Goal: Task Accomplishment & Management: Manage account settings

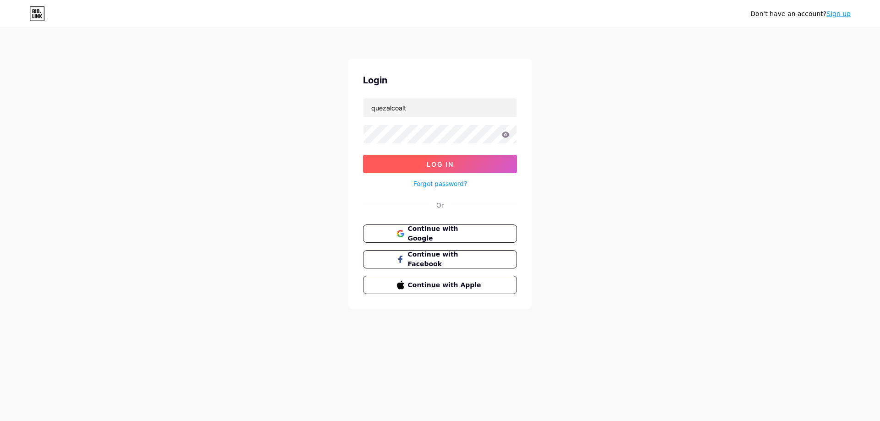
click at [427, 165] on button "Log In" at bounding box center [440, 164] width 154 height 18
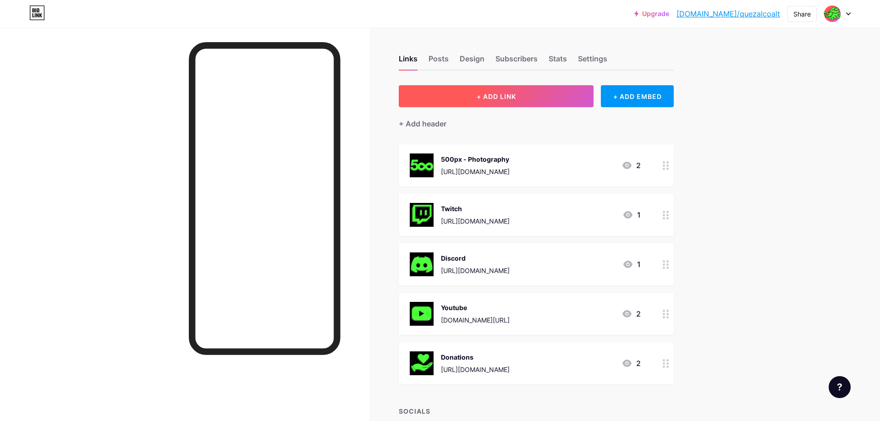
click at [497, 98] on span "+ ADD LINK" at bounding box center [496, 97] width 39 height 8
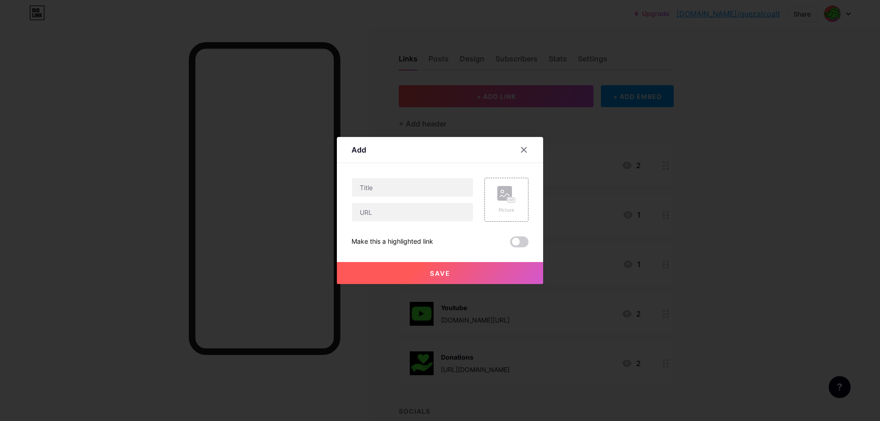
click at [804, 111] on div at bounding box center [440, 210] width 880 height 421
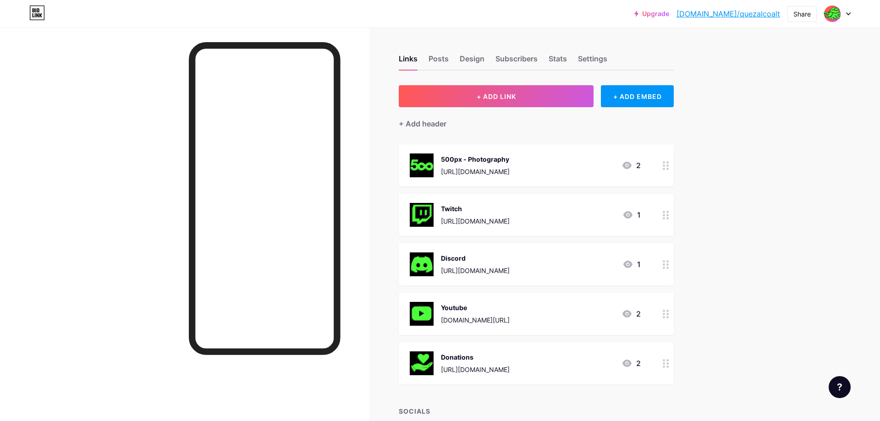
click at [665, 168] on icon at bounding box center [666, 165] width 6 height 9
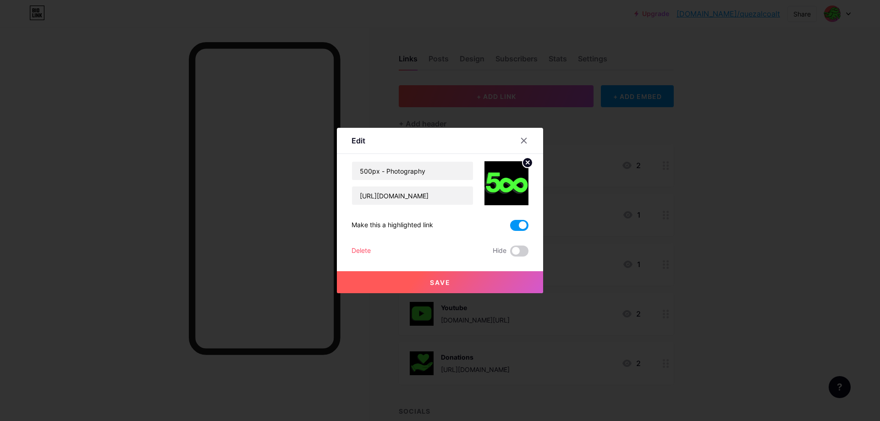
click at [520, 226] on span at bounding box center [519, 225] width 18 height 11
click at [510, 228] on input "checkbox" at bounding box center [510, 228] width 0 height 0
click at [802, 187] on div at bounding box center [440, 210] width 880 height 421
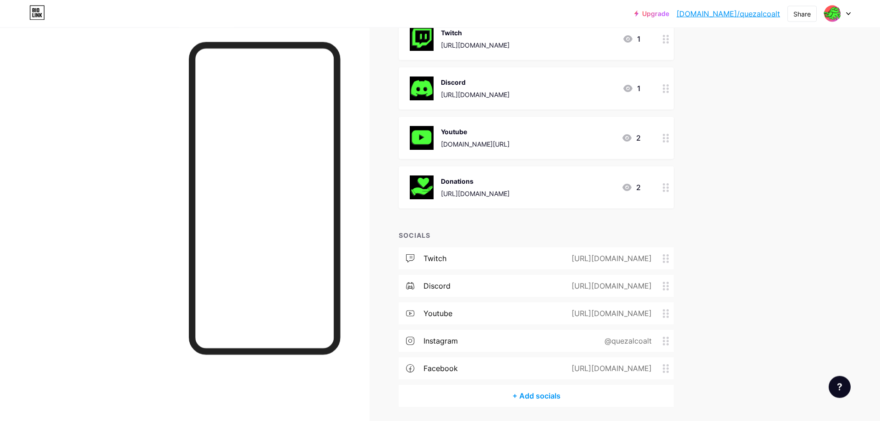
scroll to position [207, 0]
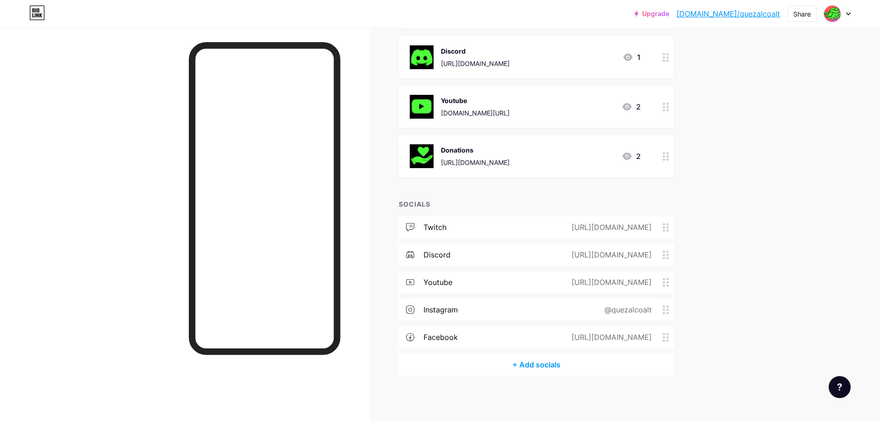
click at [538, 365] on div "+ Add socials" at bounding box center [536, 365] width 275 height 22
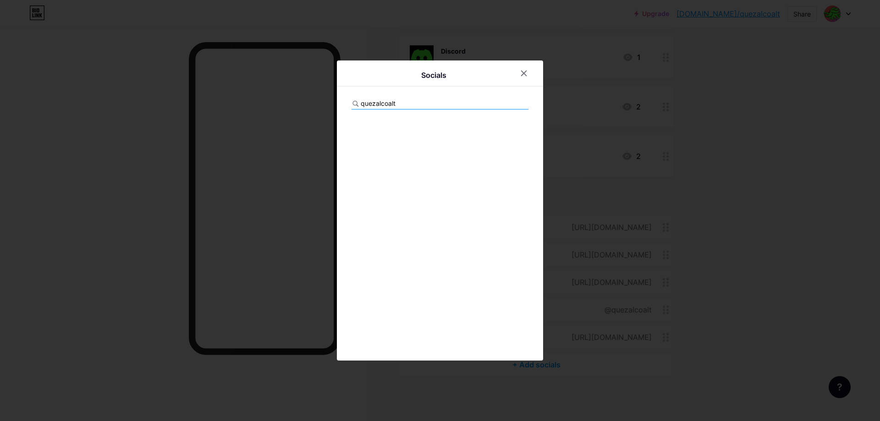
drag, startPoint x: 411, startPoint y: 104, endPoint x: 336, endPoint y: 104, distance: 75.6
click at [361, 104] on input "quezalcoalt" at bounding box center [411, 104] width 101 height 10
type input "sign"
click at [371, 133] on div "Signal Add" at bounding box center [440, 126] width 177 height 19
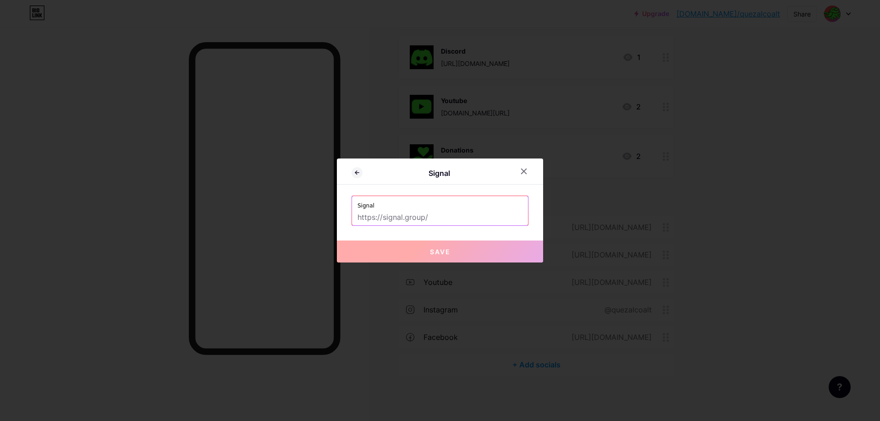
click at [446, 219] on input "text" at bounding box center [440, 218] width 165 height 16
click at [396, 214] on input "text" at bounding box center [440, 218] width 165 height 16
paste input "[URL][DOMAIN_NAME]"
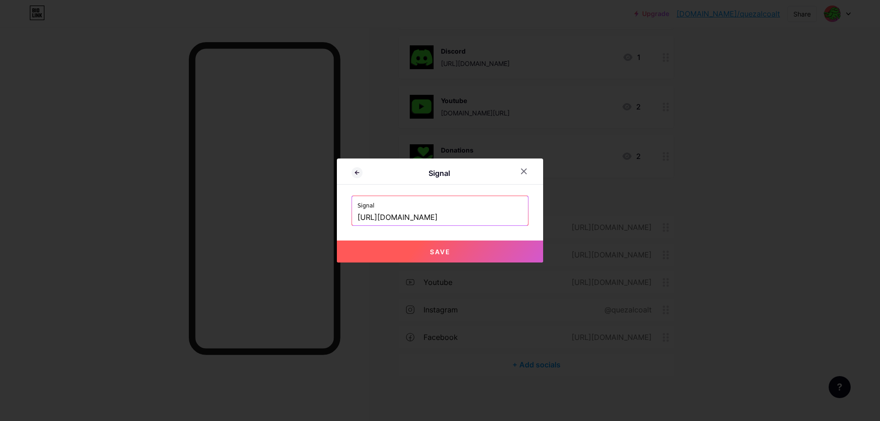
type input "[URL][DOMAIN_NAME]"
click at [457, 253] on button "Save" at bounding box center [440, 252] width 206 height 22
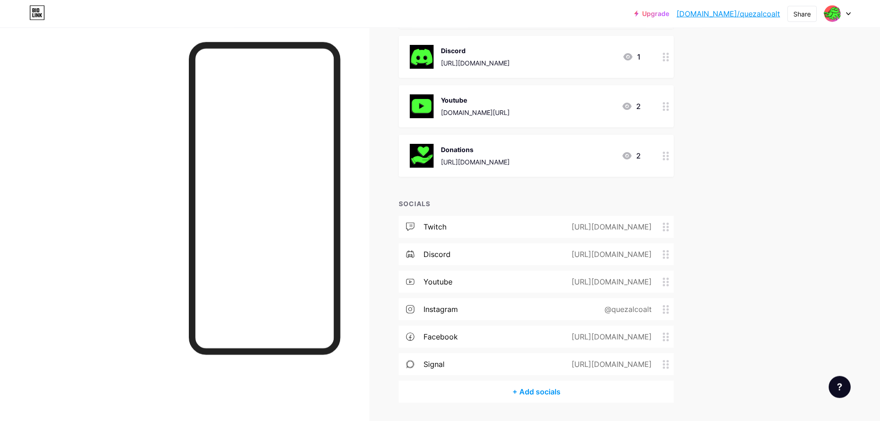
scroll to position [235, 0]
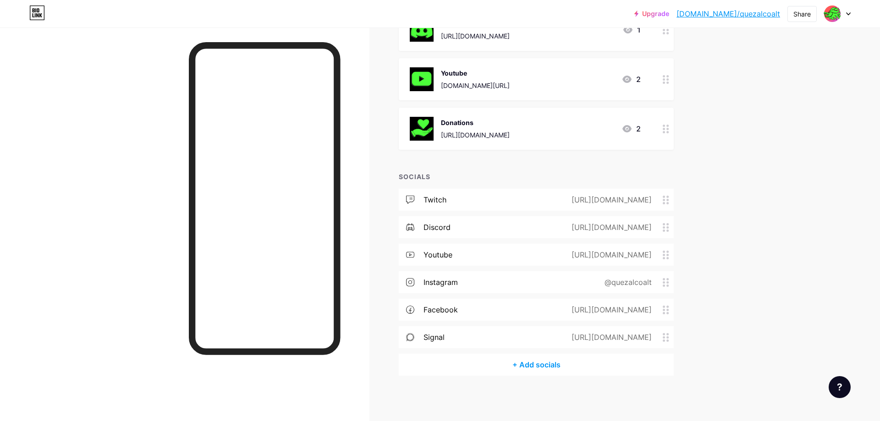
click at [667, 201] on icon at bounding box center [666, 200] width 6 height 9
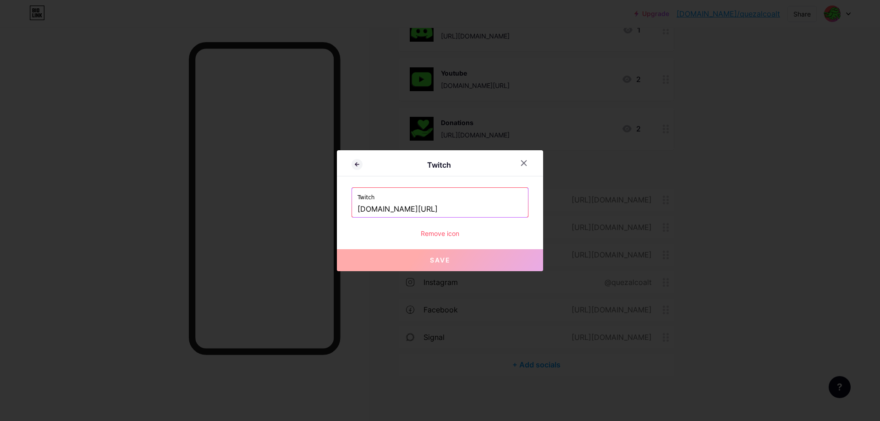
click at [447, 238] on div "Twitch Twitch [DOMAIN_NAME][URL] Remove icon Save" at bounding box center [440, 210] width 206 height 121
click at [355, 163] on icon at bounding box center [357, 164] width 11 height 11
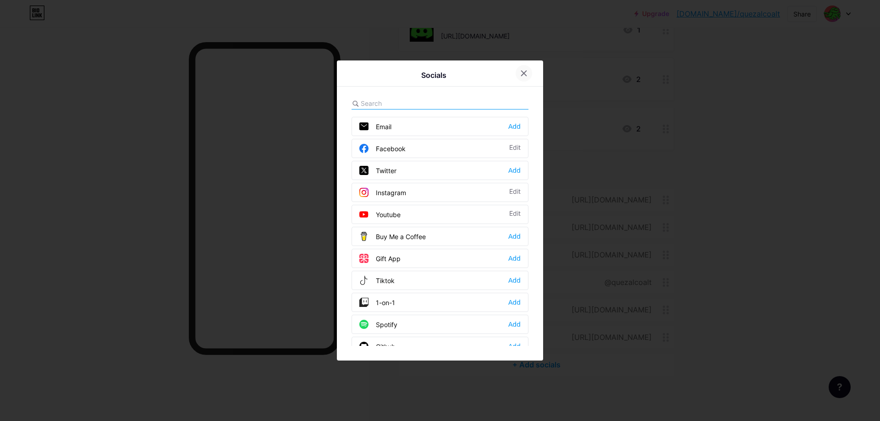
click at [523, 77] on div at bounding box center [524, 73] width 17 height 17
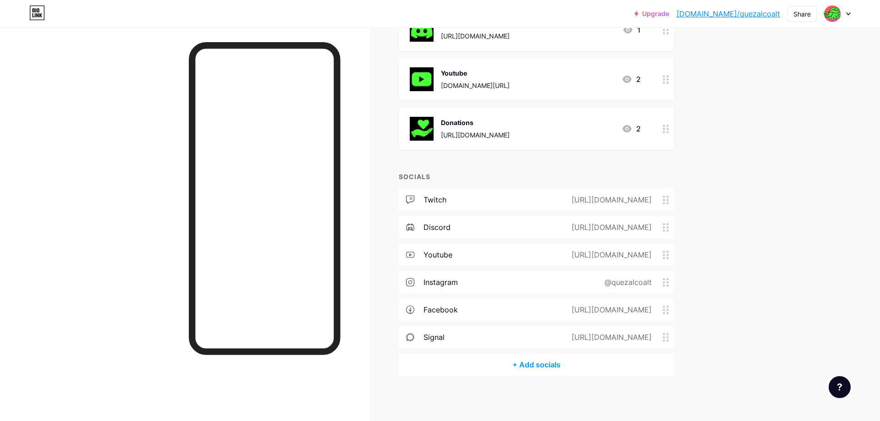
click at [667, 200] on circle at bounding box center [668, 200] width 2 height 2
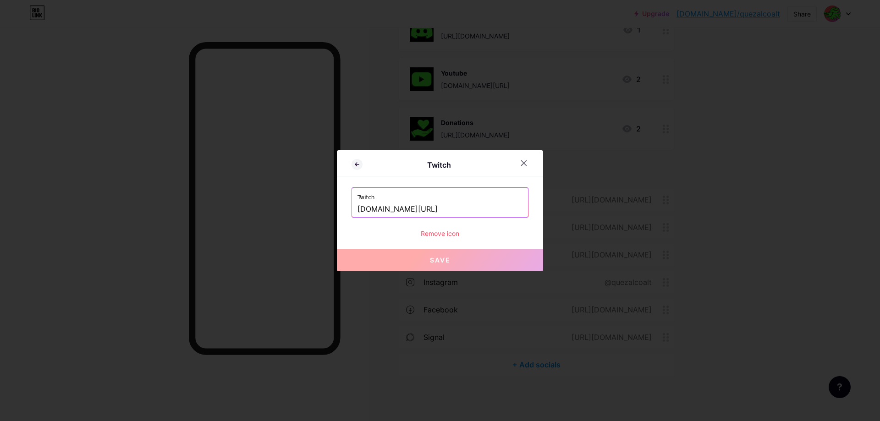
click at [438, 233] on div "Remove icon" at bounding box center [440, 234] width 177 height 10
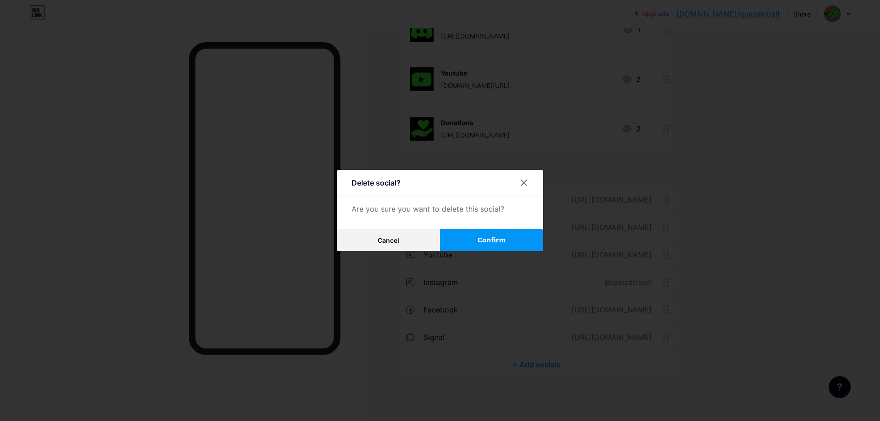
click at [487, 243] on span "Confirm" at bounding box center [492, 241] width 28 height 10
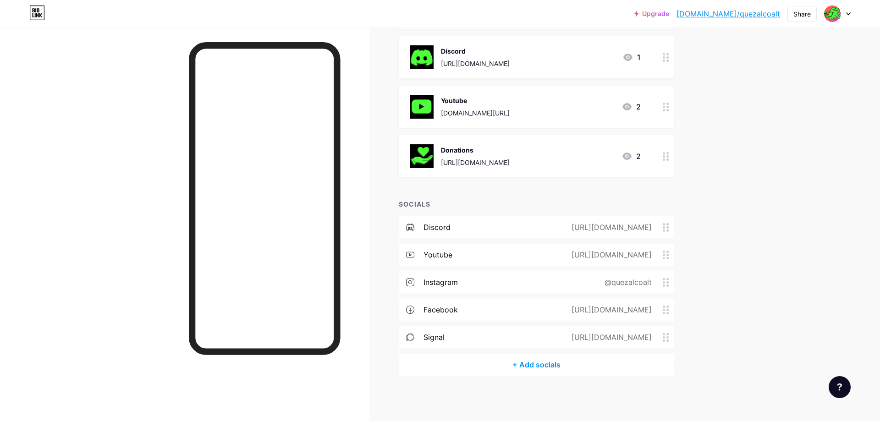
click at [664, 254] on circle at bounding box center [664, 255] width 2 height 2
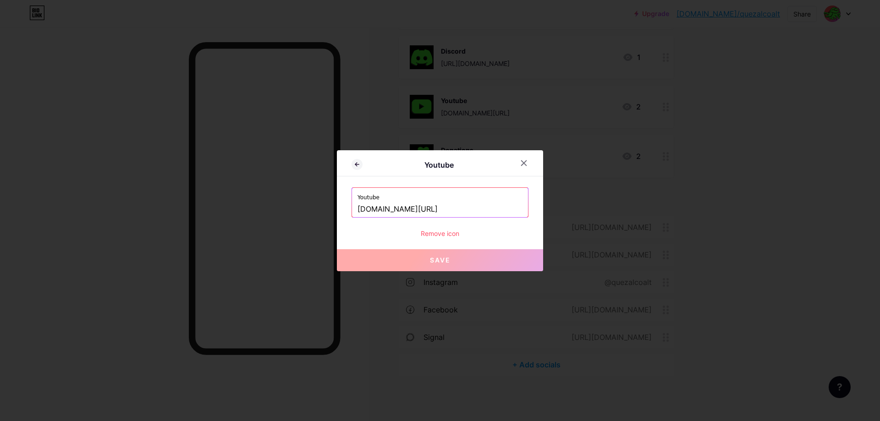
drag, startPoint x: 428, startPoint y: 270, endPoint x: 439, endPoint y: 237, distance: 34.7
click at [439, 237] on div "Youtube [DOMAIN_NAME][URL] Remove icon Save" at bounding box center [440, 213] width 177 height 51
click at [439, 236] on div "Remove icon" at bounding box center [440, 234] width 177 height 10
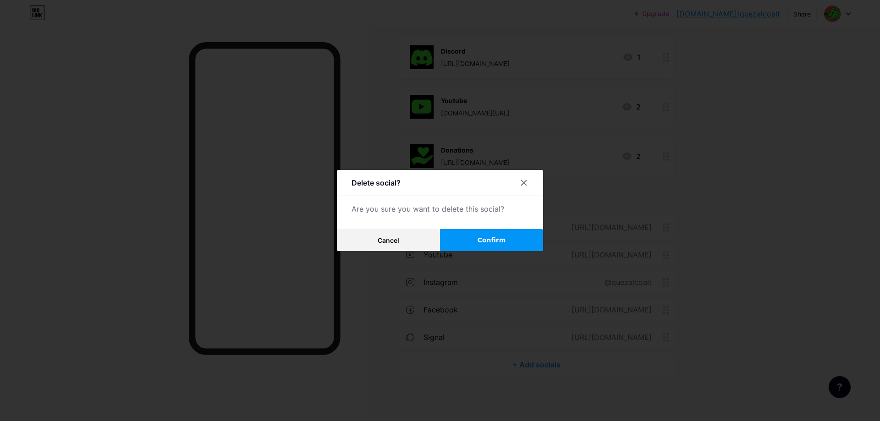
click at [504, 245] on button "Confirm" at bounding box center [491, 240] width 103 height 22
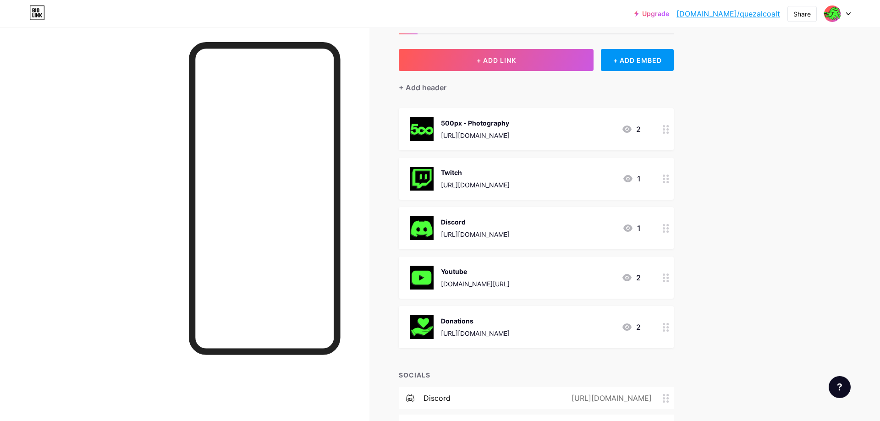
scroll to position [0, 0]
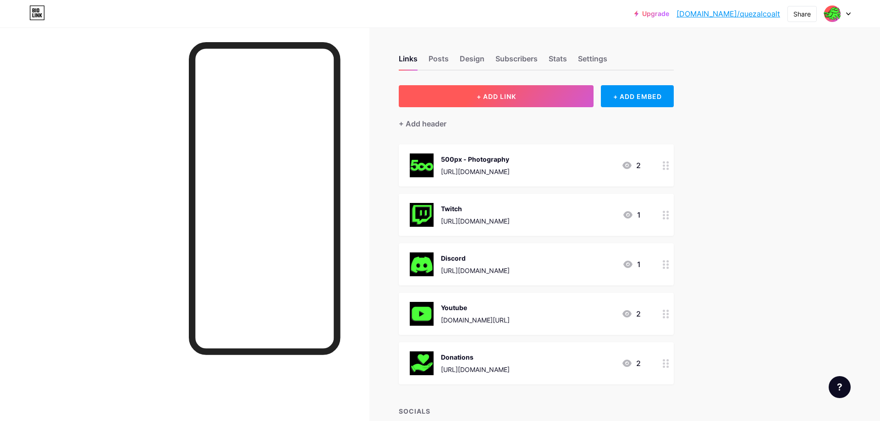
click at [542, 103] on button "+ ADD LINK" at bounding box center [496, 96] width 195 height 22
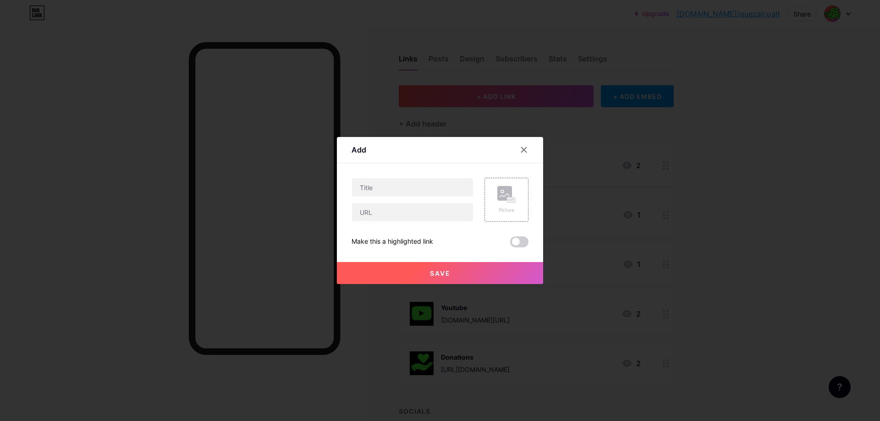
click at [537, 204] on div "Add Content YouTube Play YouTube video without leaving your page. ADD Vimeo Pla…" at bounding box center [440, 210] width 206 height 147
click at [513, 203] on rect at bounding box center [511, 201] width 8 height 6
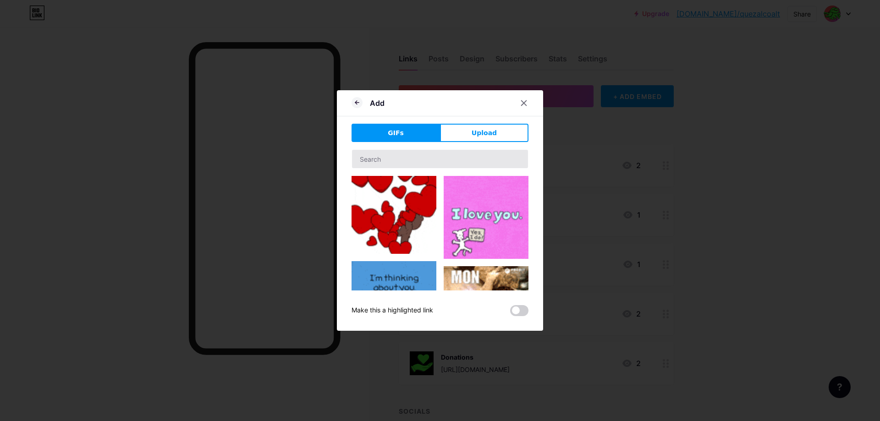
click at [397, 169] on div at bounding box center [440, 219] width 177 height 141
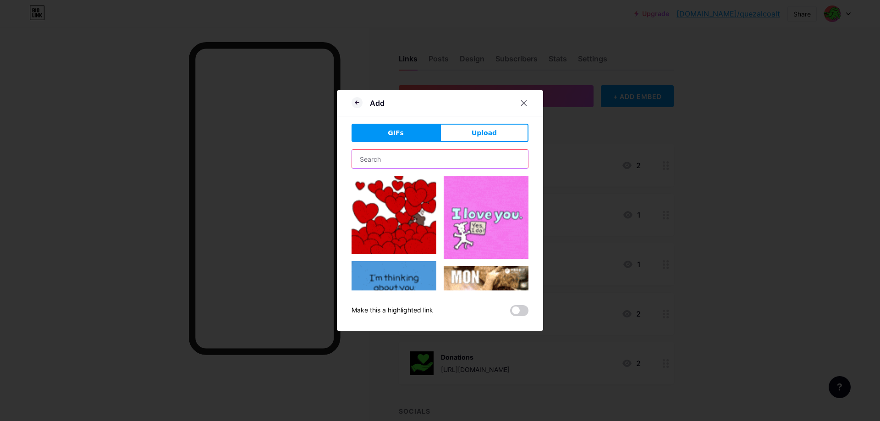
click at [398, 165] on input "text" at bounding box center [440, 159] width 176 height 18
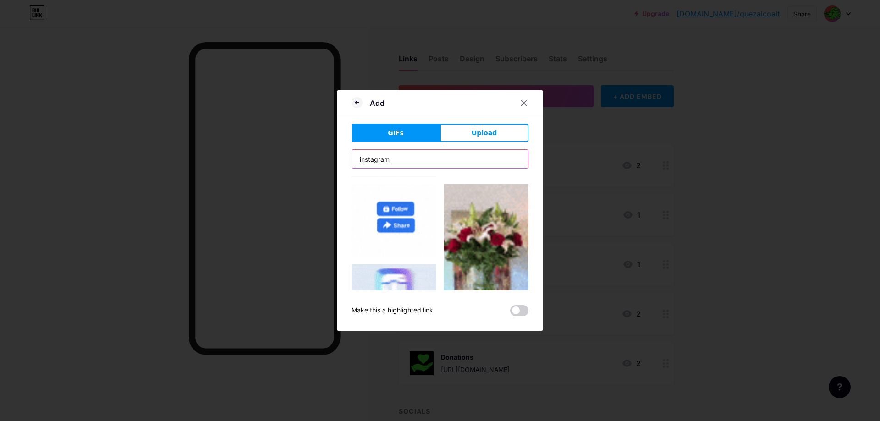
scroll to position [116, 0]
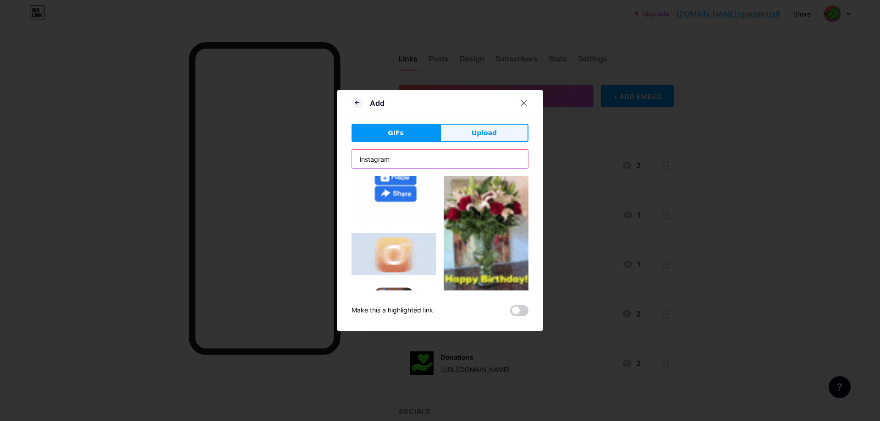
type input "instagram"
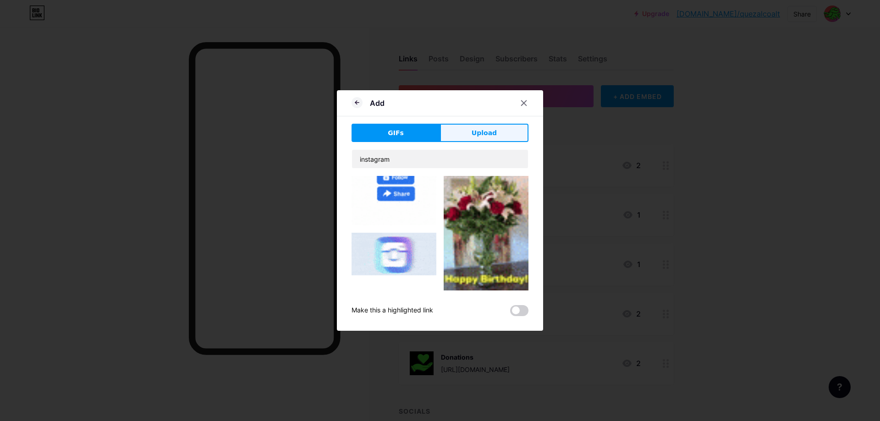
click at [490, 137] on span "Upload" at bounding box center [484, 133] width 25 height 10
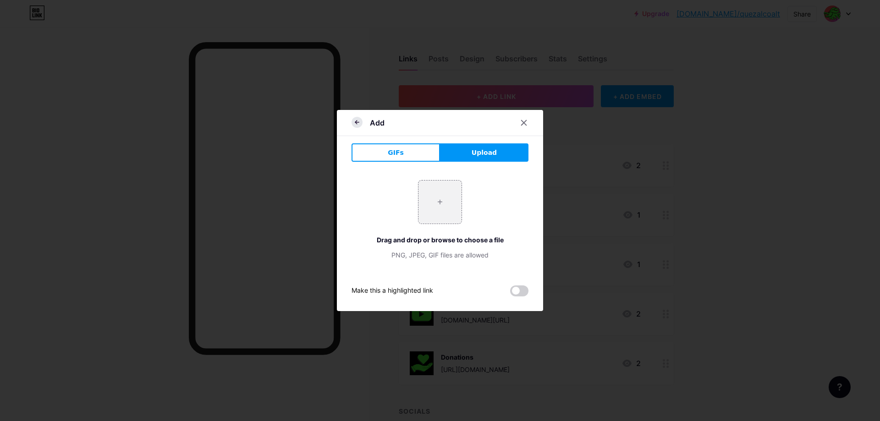
click at [353, 124] on icon at bounding box center [357, 122] width 11 height 11
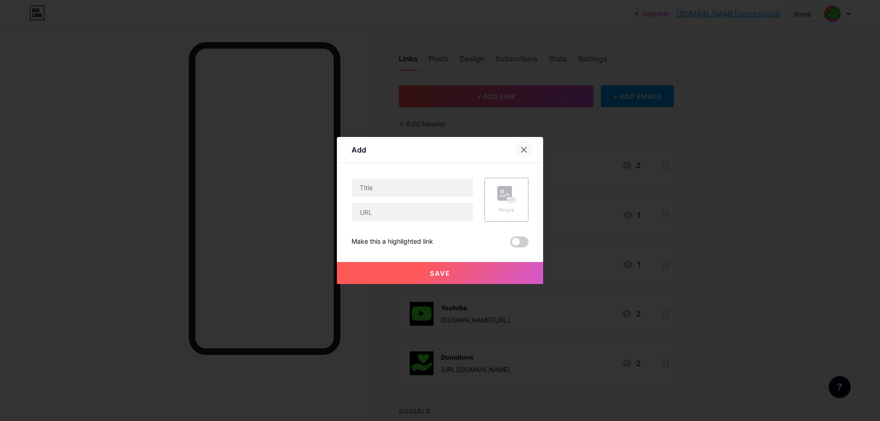
click at [520, 147] on div at bounding box center [524, 150] width 17 height 17
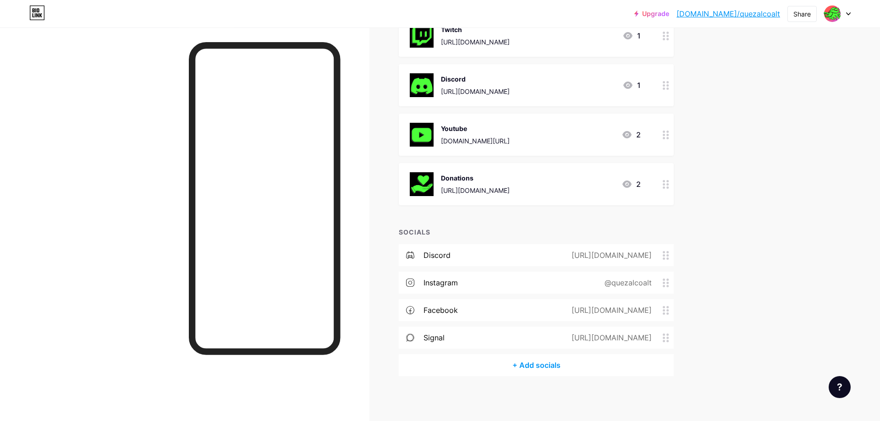
scroll to position [180, 0]
click at [747, 206] on div "Upgrade [DOMAIN_NAME]/quezal... [DOMAIN_NAME]/quezalcoalt Share Switch accounts…" at bounding box center [440, 120] width 880 height 601
click at [643, 335] on div "[URL][DOMAIN_NAME]" at bounding box center [610, 337] width 106 height 11
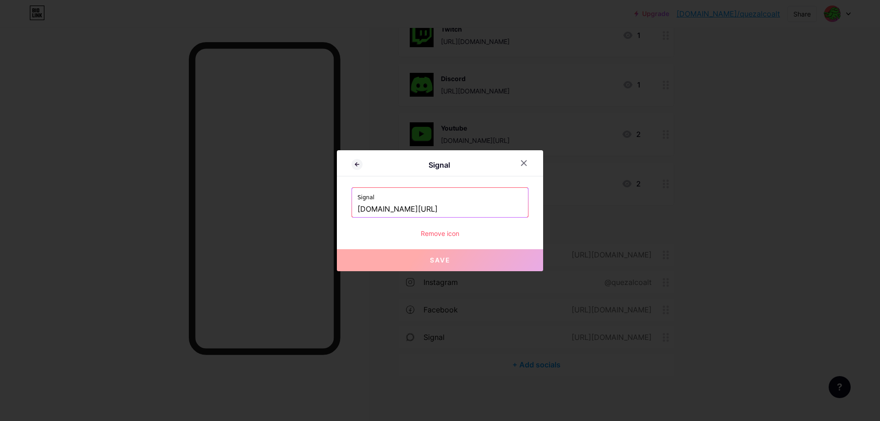
click at [448, 234] on div "Remove icon" at bounding box center [440, 234] width 177 height 10
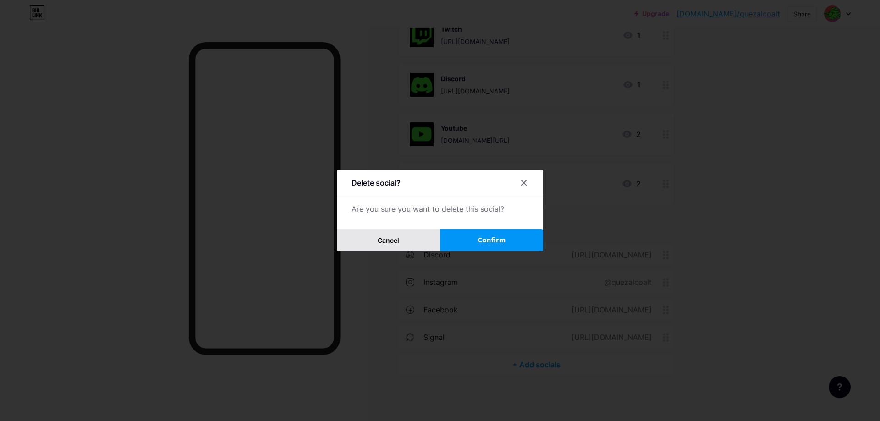
click at [398, 239] on span "Cancel" at bounding box center [389, 241] width 22 height 8
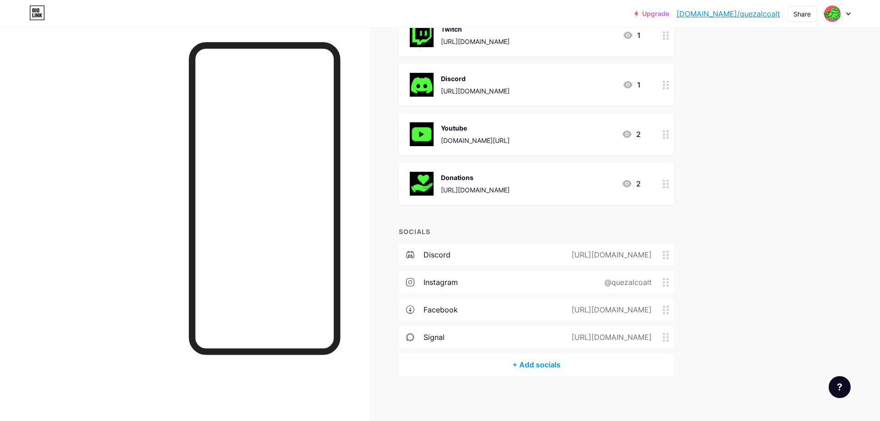
click at [408, 337] on icon at bounding box center [410, 337] width 8 height 8
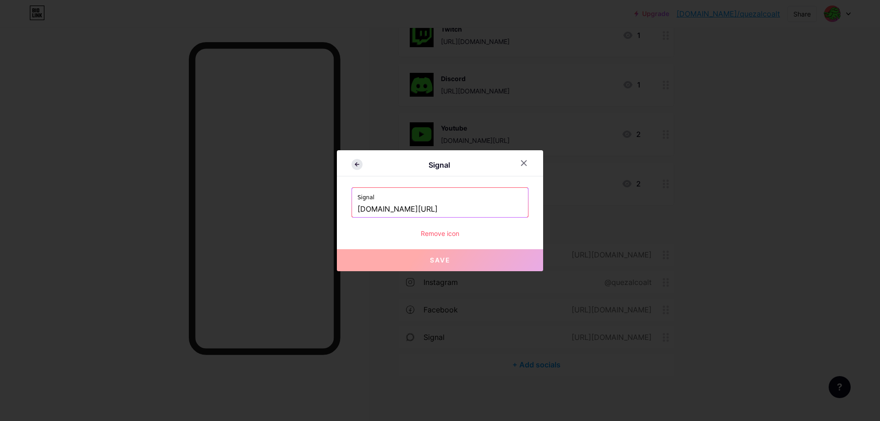
click at [357, 165] on icon at bounding box center [357, 164] width 11 height 11
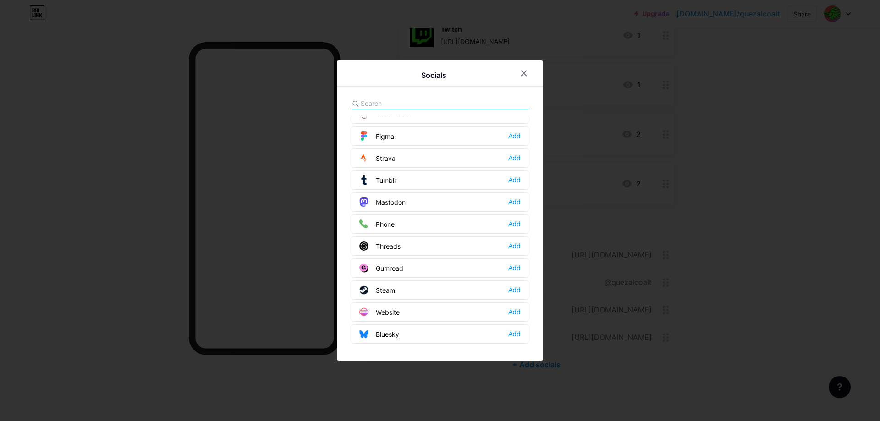
scroll to position [827, 0]
click at [780, 128] on div at bounding box center [440, 210] width 880 height 421
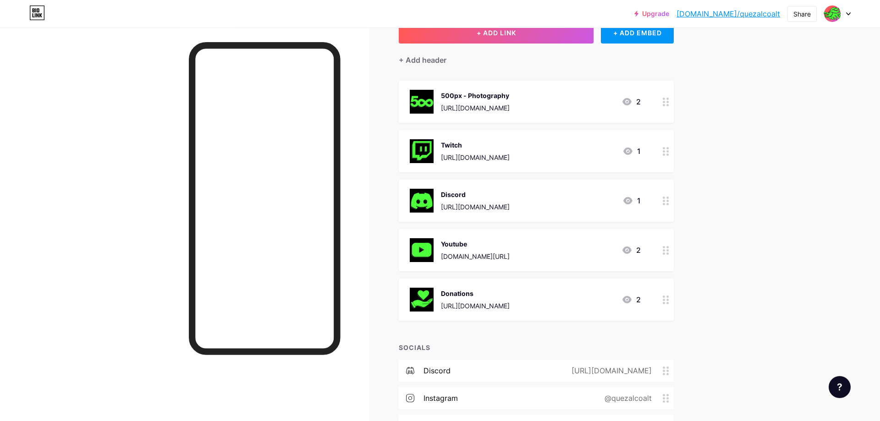
scroll to position [0, 0]
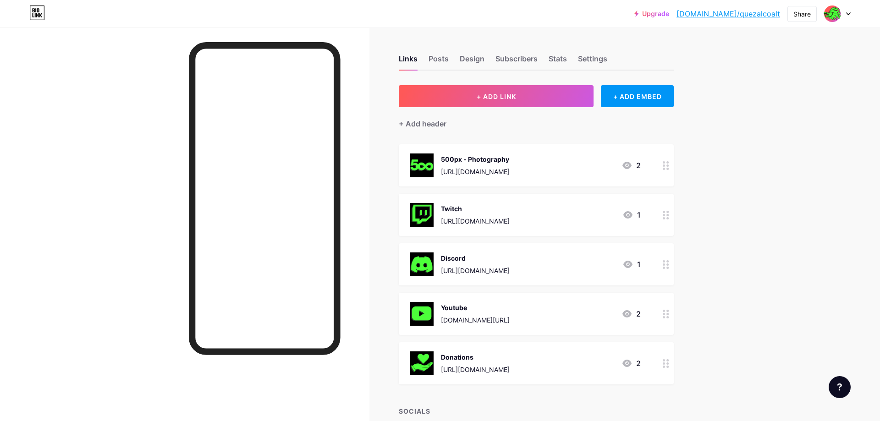
click at [664, 218] on circle at bounding box center [664, 218] width 2 height 2
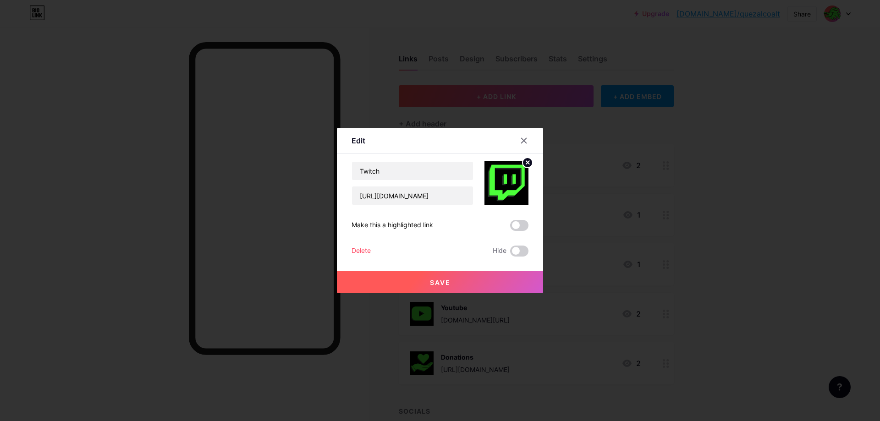
click at [524, 225] on span at bounding box center [519, 225] width 18 height 11
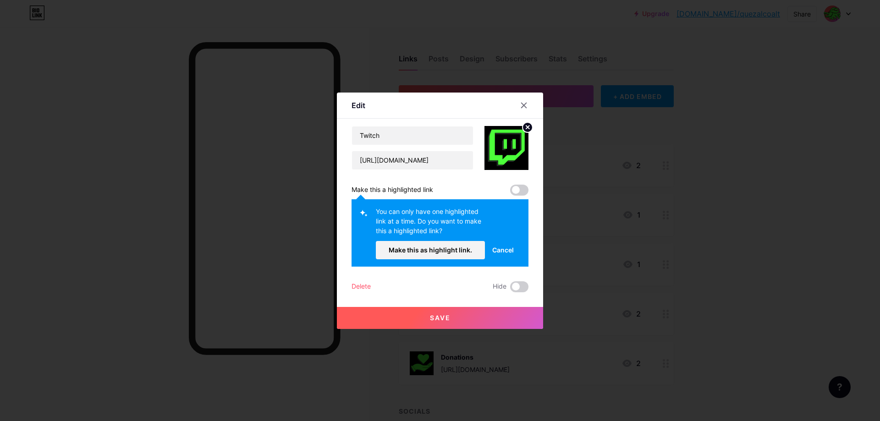
click at [507, 250] on span "Cancel" at bounding box center [503, 250] width 22 height 10
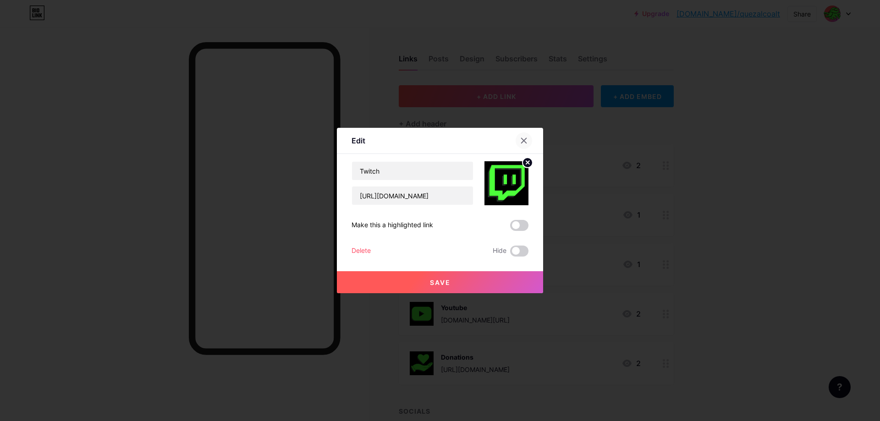
click at [524, 143] on icon at bounding box center [523, 140] width 7 height 7
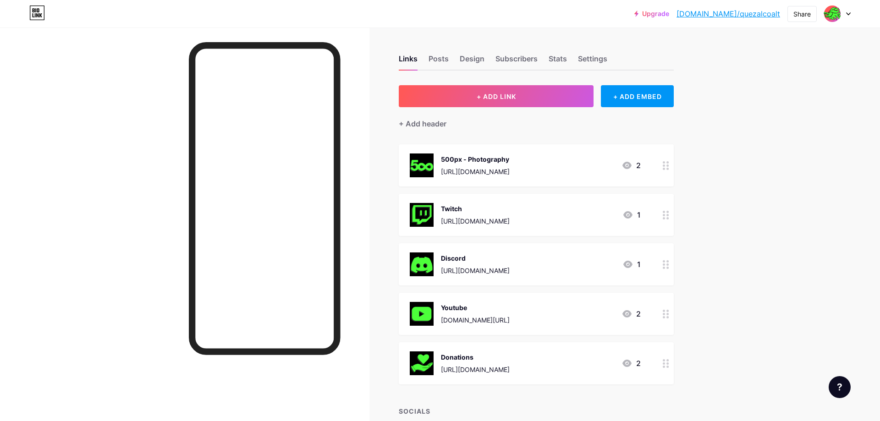
click at [661, 163] on div at bounding box center [666, 165] width 16 height 42
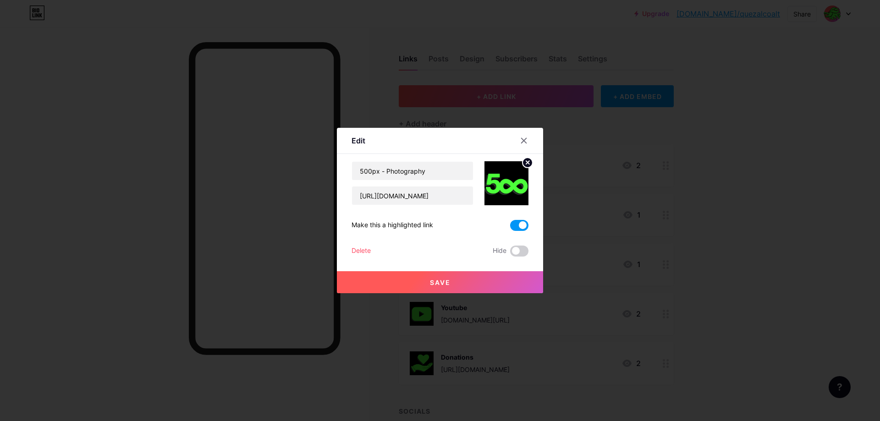
click at [519, 225] on span at bounding box center [519, 225] width 18 height 11
click at [510, 228] on input "checkbox" at bounding box center [510, 228] width 0 height 0
click at [524, 140] on icon at bounding box center [524, 140] width 5 height 5
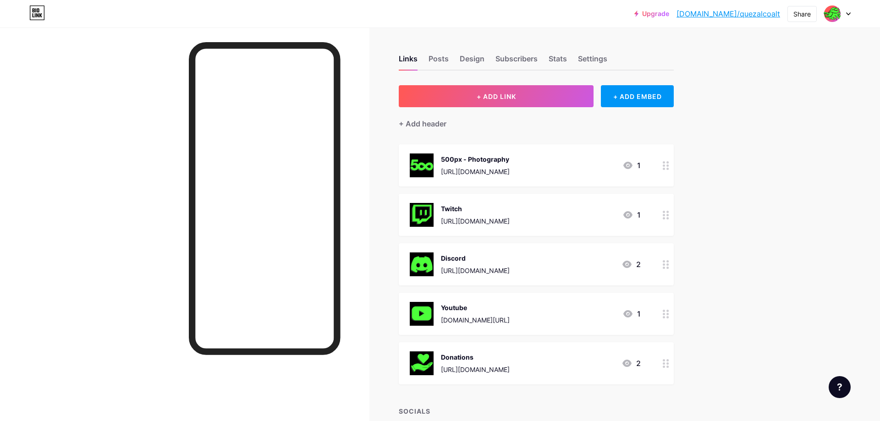
click at [657, 165] on div "500px - Photography [URL][DOMAIN_NAME] 1" at bounding box center [536, 165] width 275 height 42
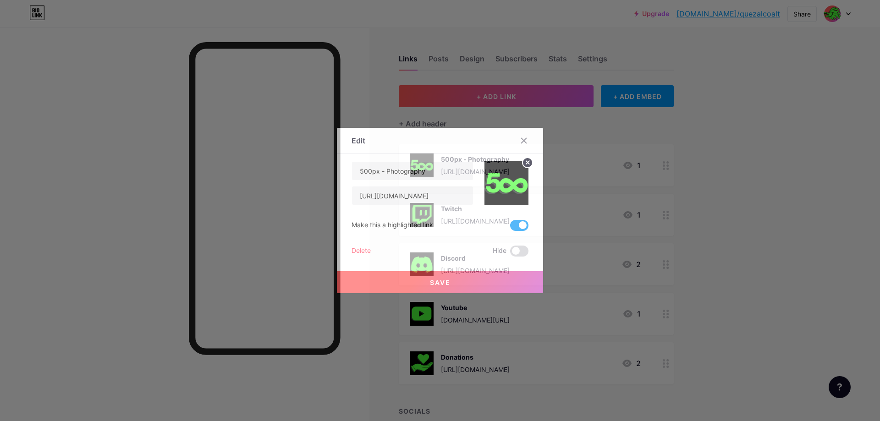
click at [520, 227] on span at bounding box center [519, 225] width 18 height 11
click at [510, 228] on input "checkbox" at bounding box center [510, 228] width 0 height 0
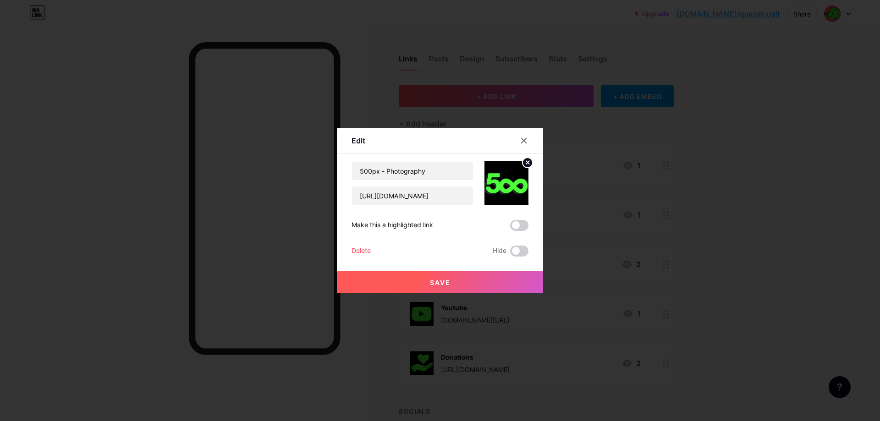
click at [422, 288] on button "Save" at bounding box center [440, 282] width 206 height 22
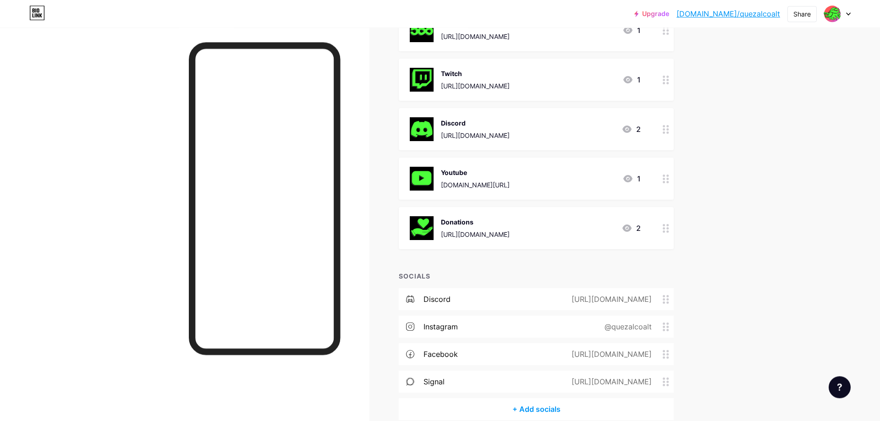
scroll to position [180, 0]
